Goal: Task Accomplishment & Management: Manage account settings

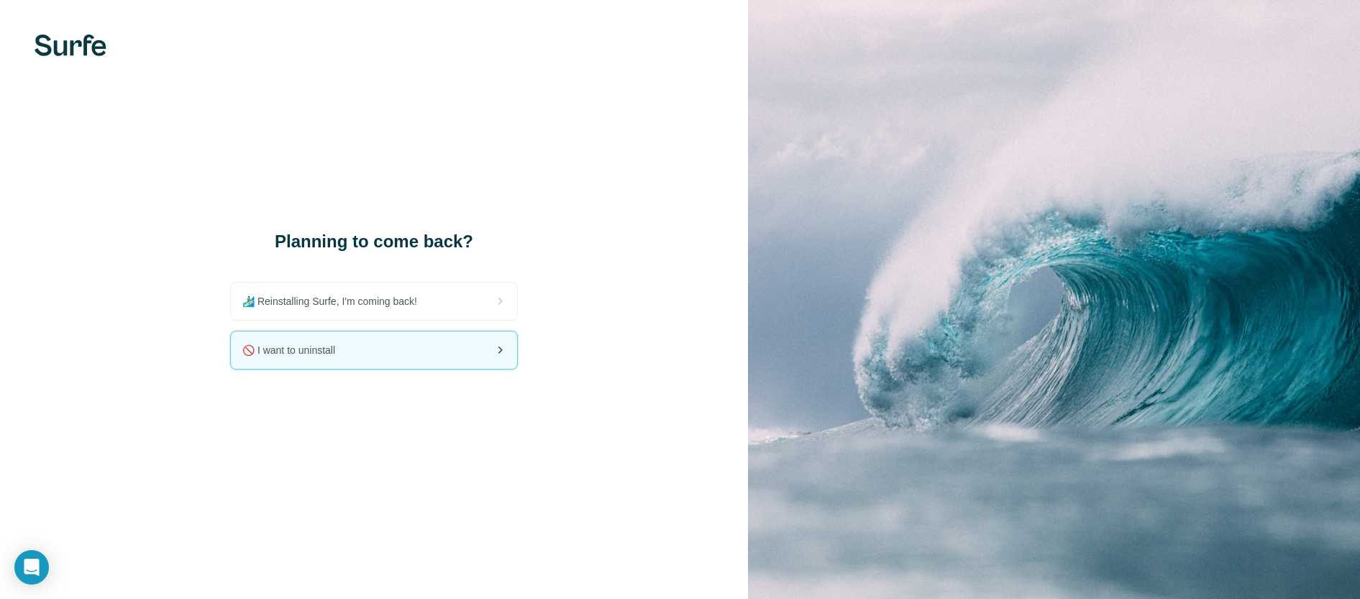
click at [345, 355] on span "🚫 I want to uninstall" at bounding box center [294, 350] width 104 height 14
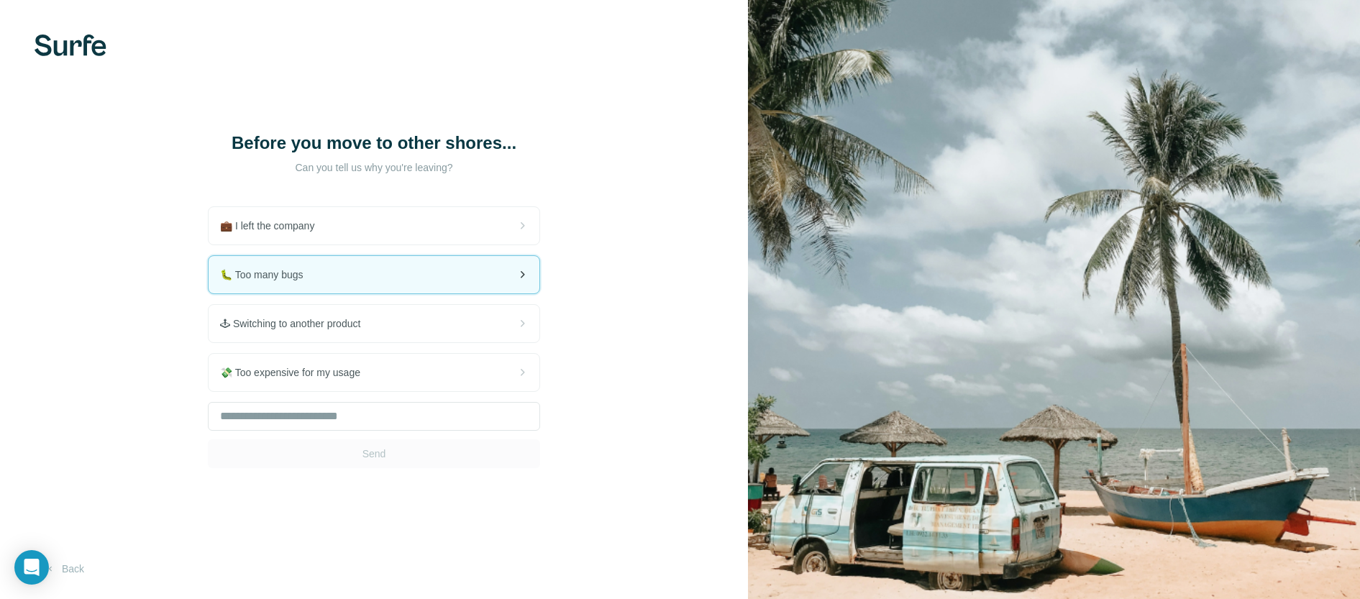
click at [298, 281] on div "🐛 Too many bugs" at bounding box center [374, 274] width 331 height 37
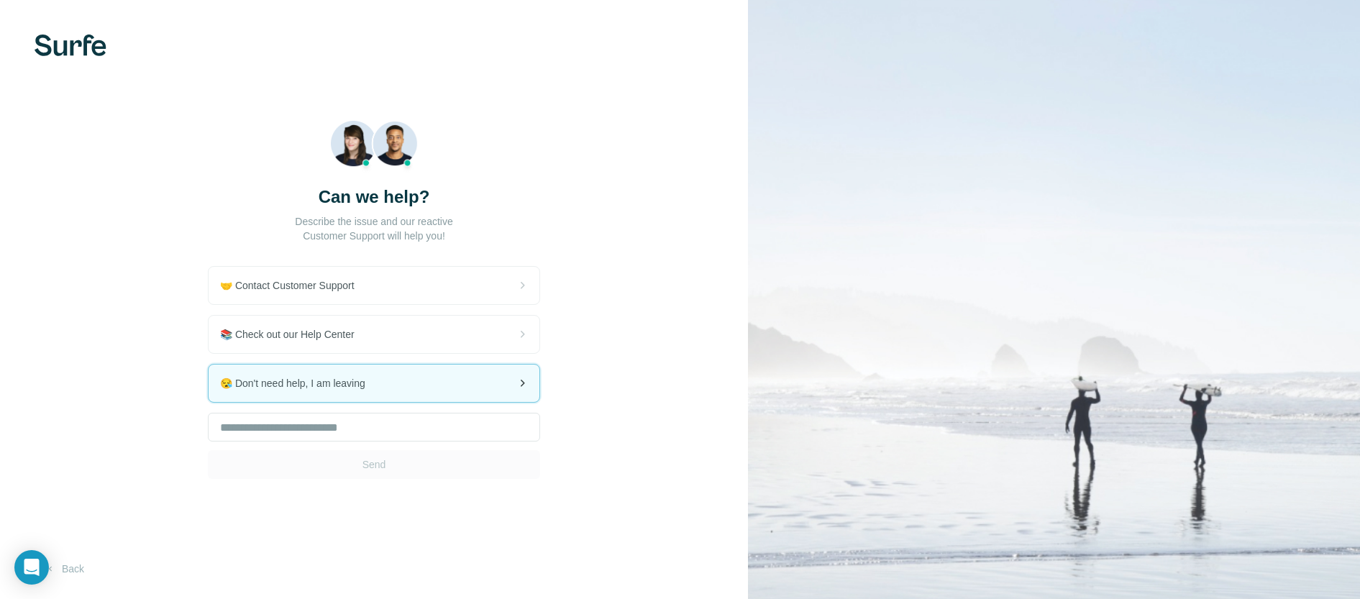
drag, startPoint x: 272, startPoint y: 383, endPoint x: 310, endPoint y: 375, distance: 38.9
click at [272, 383] on span "😪 Don't need help, I am leaving" at bounding box center [298, 383] width 157 height 14
